Goal: Task Accomplishment & Management: Complete application form

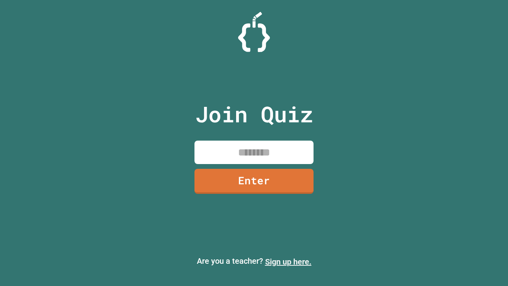
click at [288, 261] on link "Sign up here." at bounding box center [288, 262] width 46 height 10
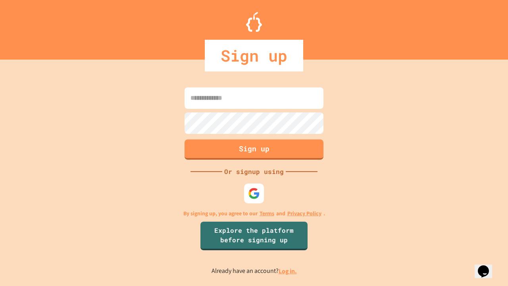
click at [288, 271] on link "Log in." at bounding box center [287, 271] width 18 height 8
